Goal: Complete application form: Complete application form

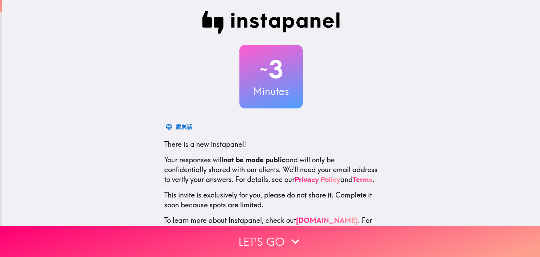
scroll to position [31, 0]
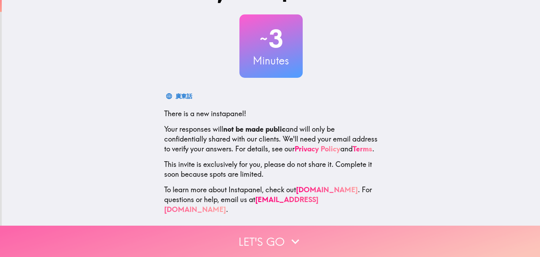
click at [273, 239] on button "Let's go" at bounding box center [270, 240] width 540 height 31
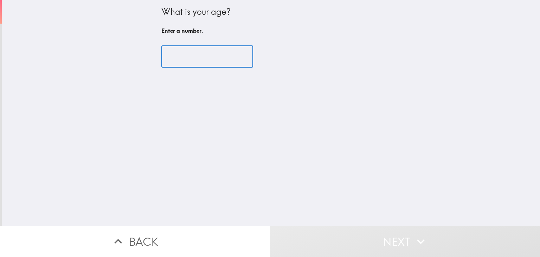
click at [221, 57] on input "number" at bounding box center [207, 57] width 92 height 22
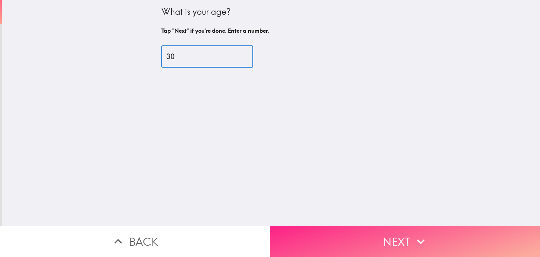
type input "30"
click at [396, 232] on button "Next" at bounding box center [405, 240] width 270 height 31
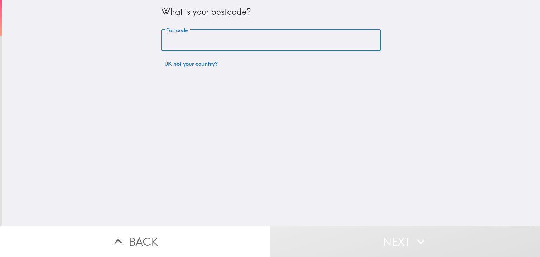
click at [248, 41] on input "Postcode" at bounding box center [270, 41] width 219 height 22
type input "BA1 2FJ"
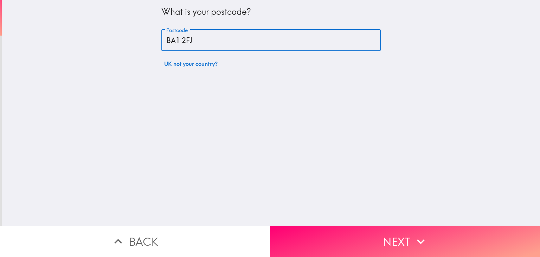
drag, startPoint x: 332, startPoint y: 144, endPoint x: 368, endPoint y: 200, distance: 67.5
click at [333, 144] on div "What is your postcode? Postcode BA1 2FJ Postcode UK not your country?" at bounding box center [271, 112] width 539 height 225
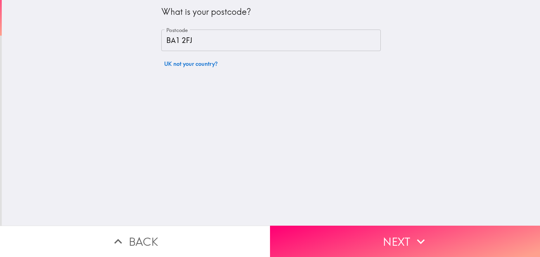
click at [388, 246] on button "Next" at bounding box center [405, 240] width 270 height 31
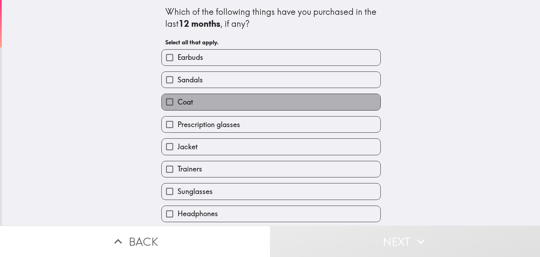
click at [241, 95] on label "Coat" at bounding box center [271, 102] width 219 height 16
click at [178, 95] on input "Coat" at bounding box center [170, 102] width 16 height 16
checkbox input "true"
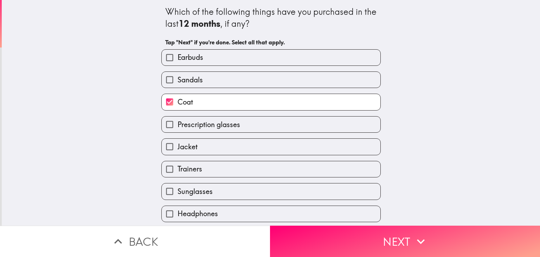
click at [235, 144] on label "Jacket" at bounding box center [271, 147] width 219 height 16
click at [178, 144] on input "Jacket" at bounding box center [170, 147] width 16 height 16
checkbox input "true"
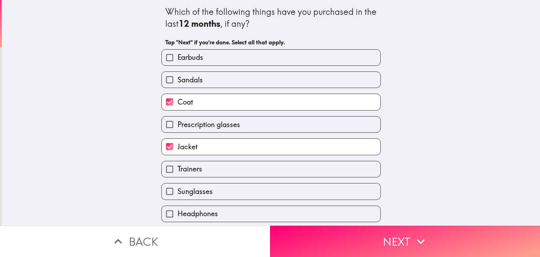
click at [243, 172] on label "Trainers" at bounding box center [271, 169] width 219 height 16
click at [178, 172] on input "Trainers" at bounding box center [170, 169] width 16 height 16
checkbox input "true"
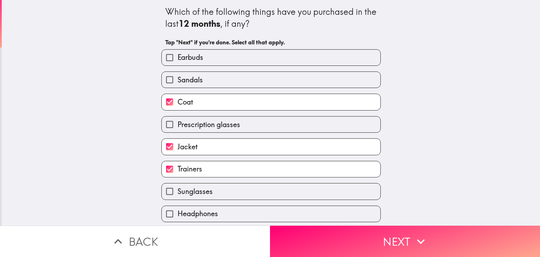
drag, startPoint x: 247, startPoint y: 197, endPoint x: 248, endPoint y: 202, distance: 4.6
click at [248, 202] on div "Earbuds Sandals Coat Prescription glasses Jacket Trainers Sunglasses Headphones…" at bounding box center [268, 155] width 225 height 223
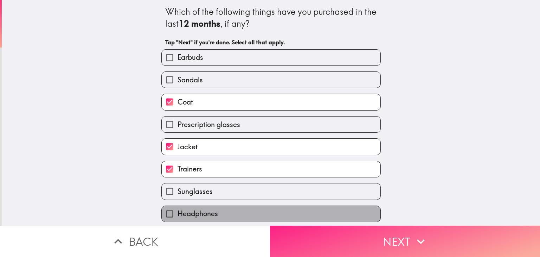
drag, startPoint x: 254, startPoint y: 218, endPoint x: 282, endPoint y: 232, distance: 31.9
click at [255, 219] on label "Headphones" at bounding box center [271, 214] width 219 height 16
click at [178, 219] on input "Headphones" at bounding box center [170, 214] width 16 height 16
checkbox input "true"
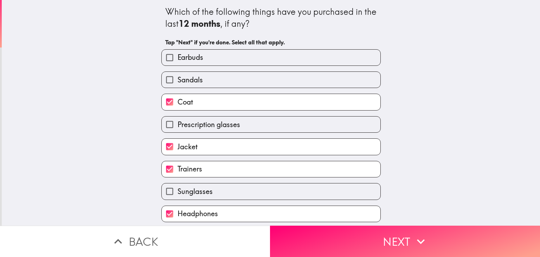
click at [326, 249] on button "Next" at bounding box center [405, 240] width 270 height 31
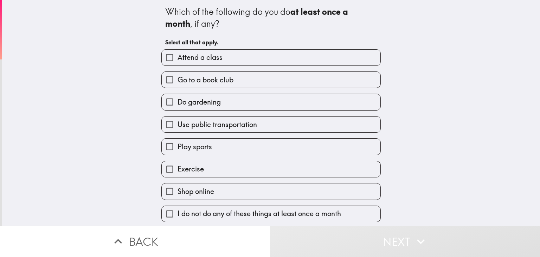
click at [291, 104] on label "Do gardening" at bounding box center [271, 102] width 219 height 16
click at [178, 104] on input "Do gardening" at bounding box center [170, 102] width 16 height 16
checkbox input "true"
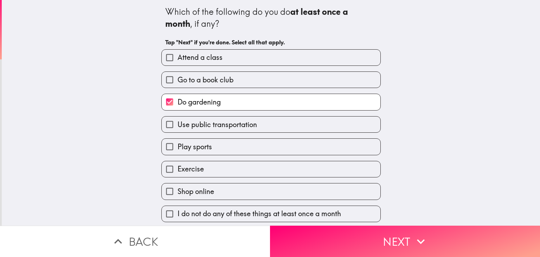
drag, startPoint x: 291, startPoint y: 128, endPoint x: 291, endPoint y: 132, distance: 3.9
click at [291, 129] on label "Use public transportation" at bounding box center [271, 124] width 219 height 16
click at [178, 129] on input "Use public transportation" at bounding box center [170, 124] width 16 height 16
checkbox input "true"
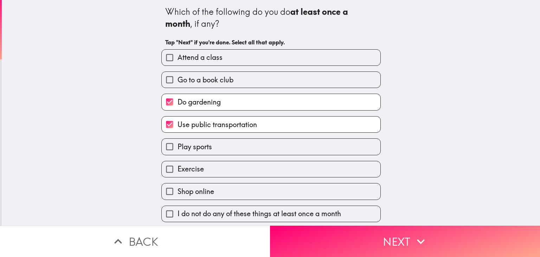
drag, startPoint x: 289, startPoint y: 154, endPoint x: 289, endPoint y: 168, distance: 13.7
click at [289, 155] on div "Exercise" at bounding box center [268, 166] width 225 height 22
click at [289, 175] on label "Exercise" at bounding box center [271, 169] width 219 height 16
click at [178, 175] on input "Exercise" at bounding box center [170, 169] width 16 height 16
checkbox input "true"
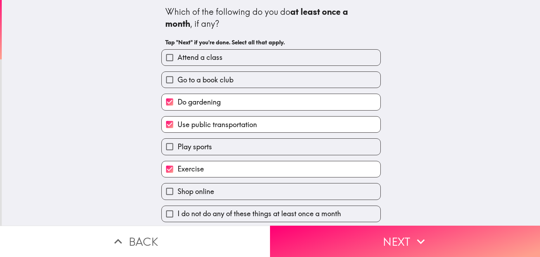
click at [289, 191] on label "Shop online" at bounding box center [271, 191] width 219 height 16
click at [178, 191] on input "Shop online" at bounding box center [170, 191] width 16 height 16
checkbox input "true"
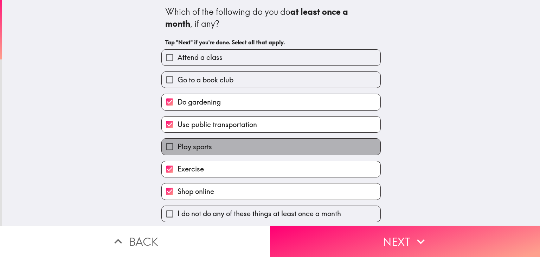
click at [280, 147] on label "Play sports" at bounding box center [271, 147] width 219 height 16
click at [178, 147] on input "Play sports" at bounding box center [170, 147] width 16 height 16
checkbox input "true"
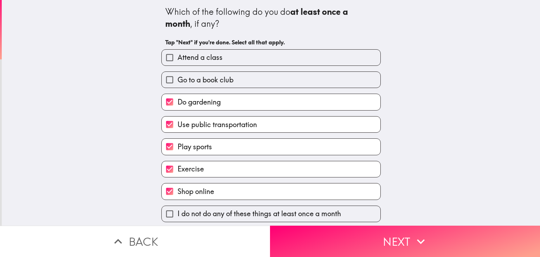
click at [346, 245] on button "Next" at bounding box center [405, 240] width 270 height 31
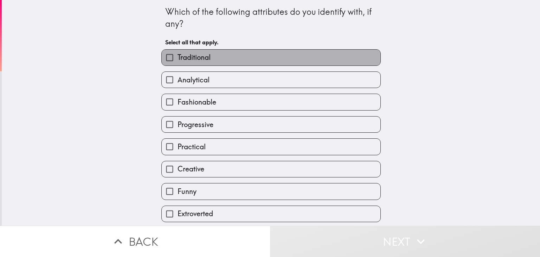
click at [287, 53] on label "Traditional" at bounding box center [271, 58] width 219 height 16
click at [178, 53] on input "Traditional" at bounding box center [170, 58] width 16 height 16
checkbox input "true"
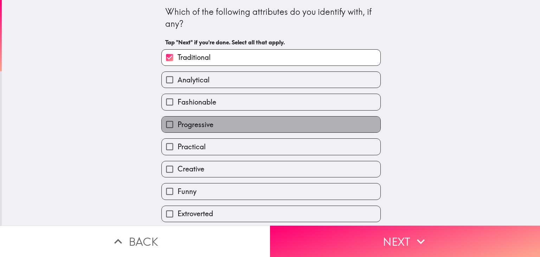
click at [264, 122] on label "Progressive" at bounding box center [271, 124] width 219 height 16
click at [178, 122] on input "Progressive" at bounding box center [170, 124] width 16 height 16
checkbox input "true"
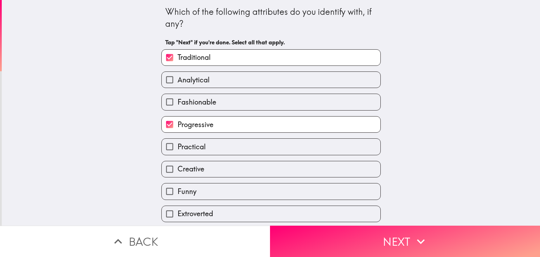
scroll to position [39, 0]
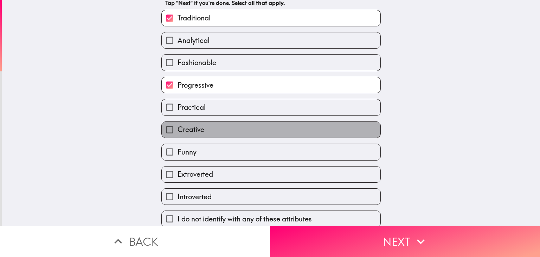
click at [261, 124] on label "Creative" at bounding box center [271, 130] width 219 height 16
click at [178, 124] on input "Creative" at bounding box center [170, 130] width 16 height 16
checkbox input "true"
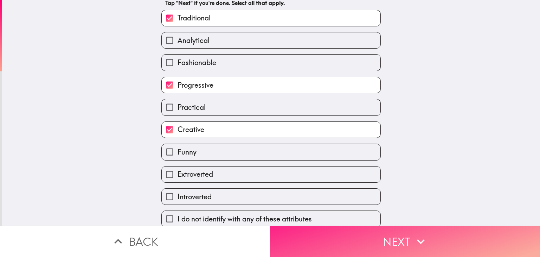
click at [351, 241] on button "Next" at bounding box center [405, 240] width 270 height 31
